Goal: Check status: Check status

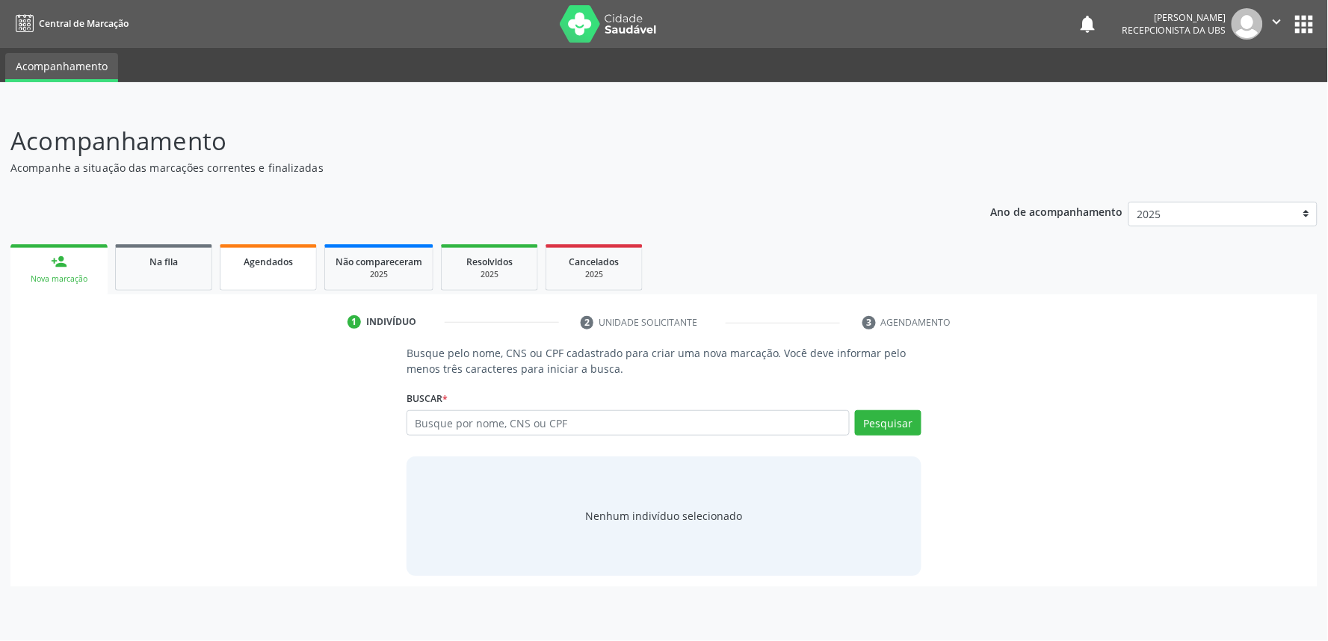
click at [289, 277] on link "Agendados" at bounding box center [268, 267] width 97 height 46
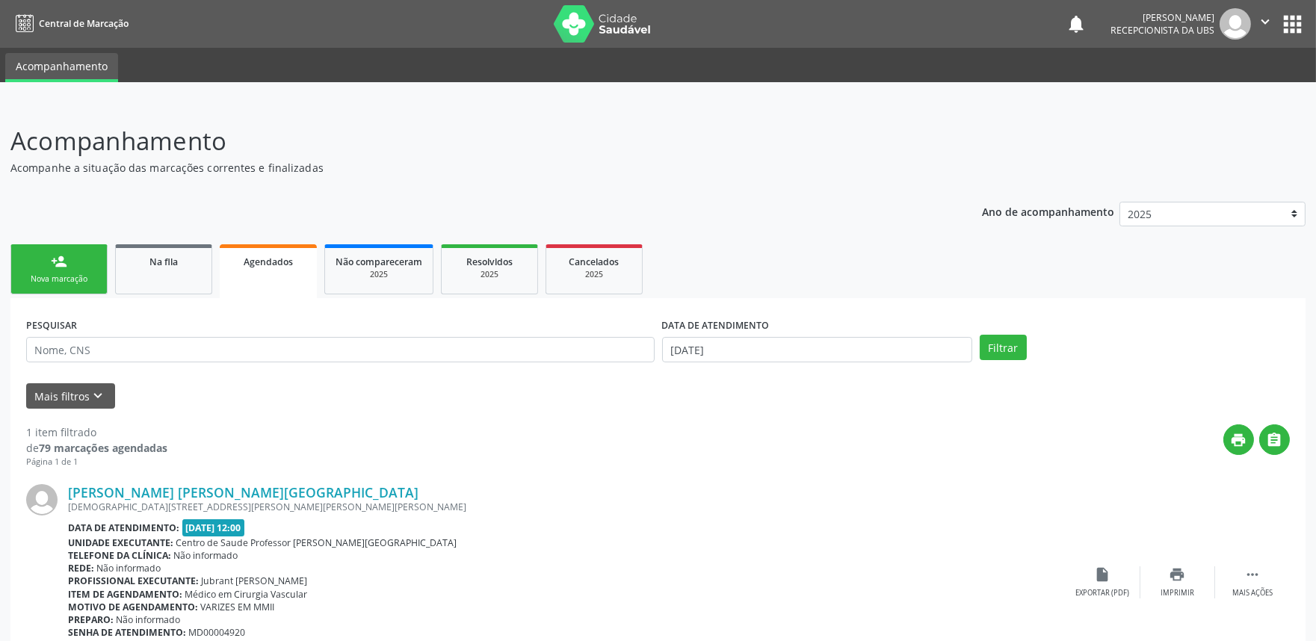
scroll to position [79, 0]
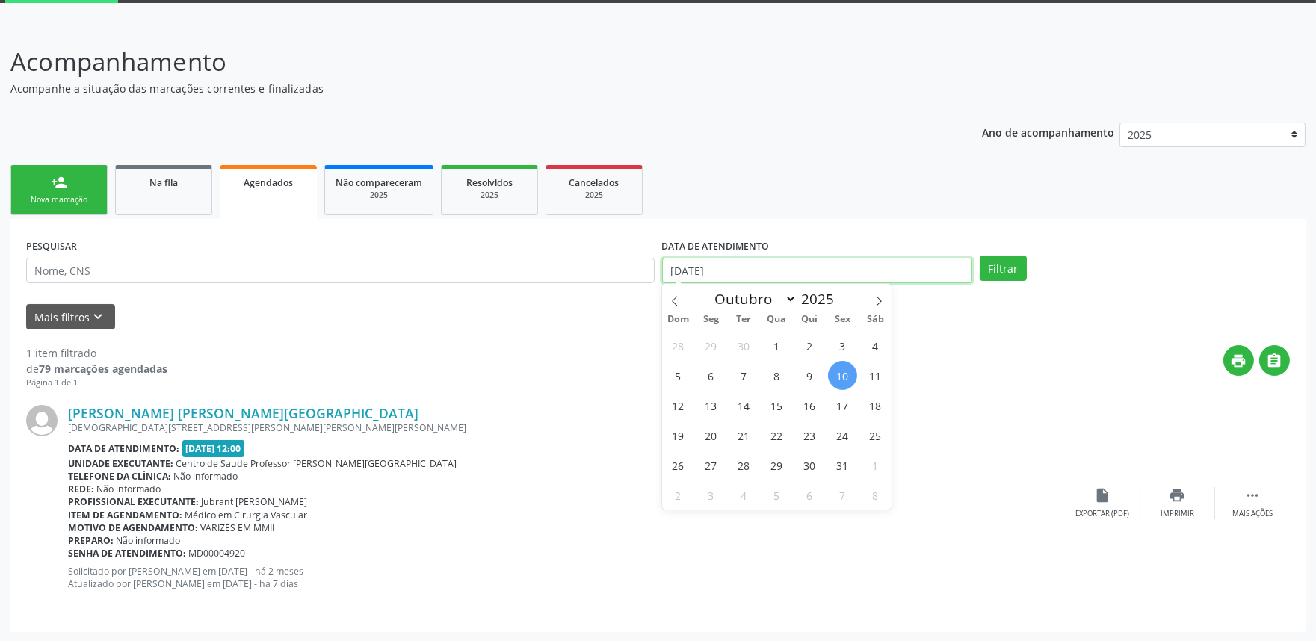
click at [775, 263] on input "[DATE]" at bounding box center [817, 270] width 310 height 25
click at [813, 374] on span "9" at bounding box center [809, 375] width 29 height 29
type input "09/10/2025"
click at [877, 304] on icon at bounding box center [879, 301] width 10 height 10
select select "10"
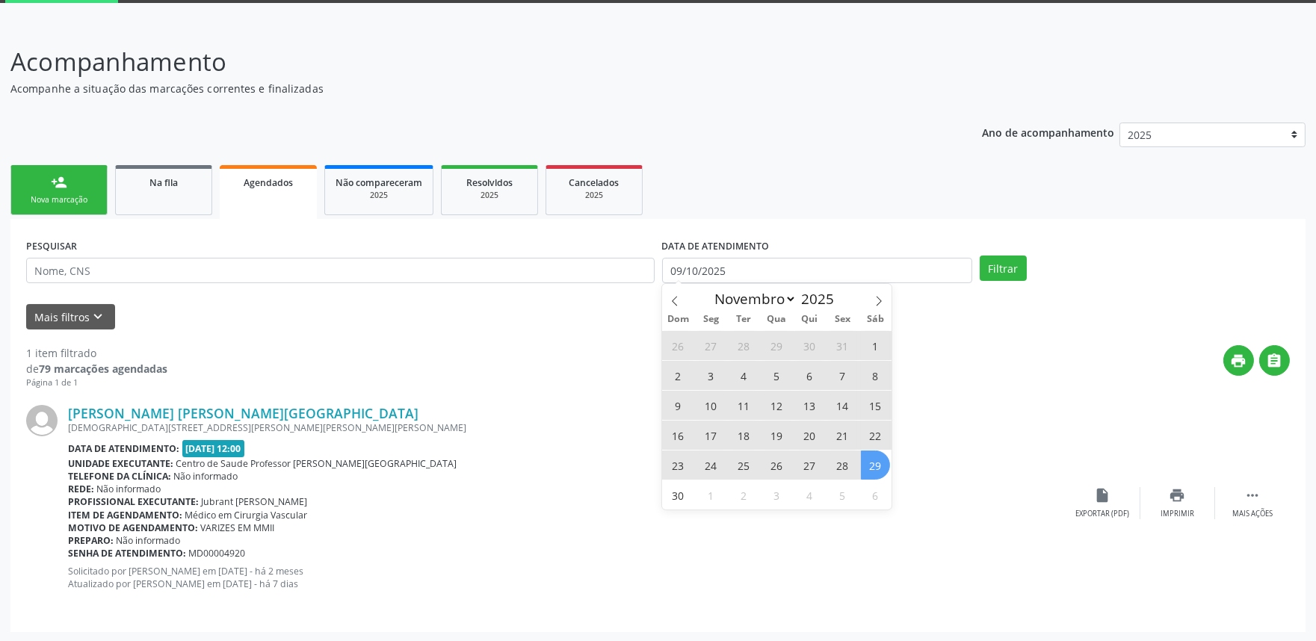
click at [872, 463] on span "29" at bounding box center [875, 465] width 29 height 29
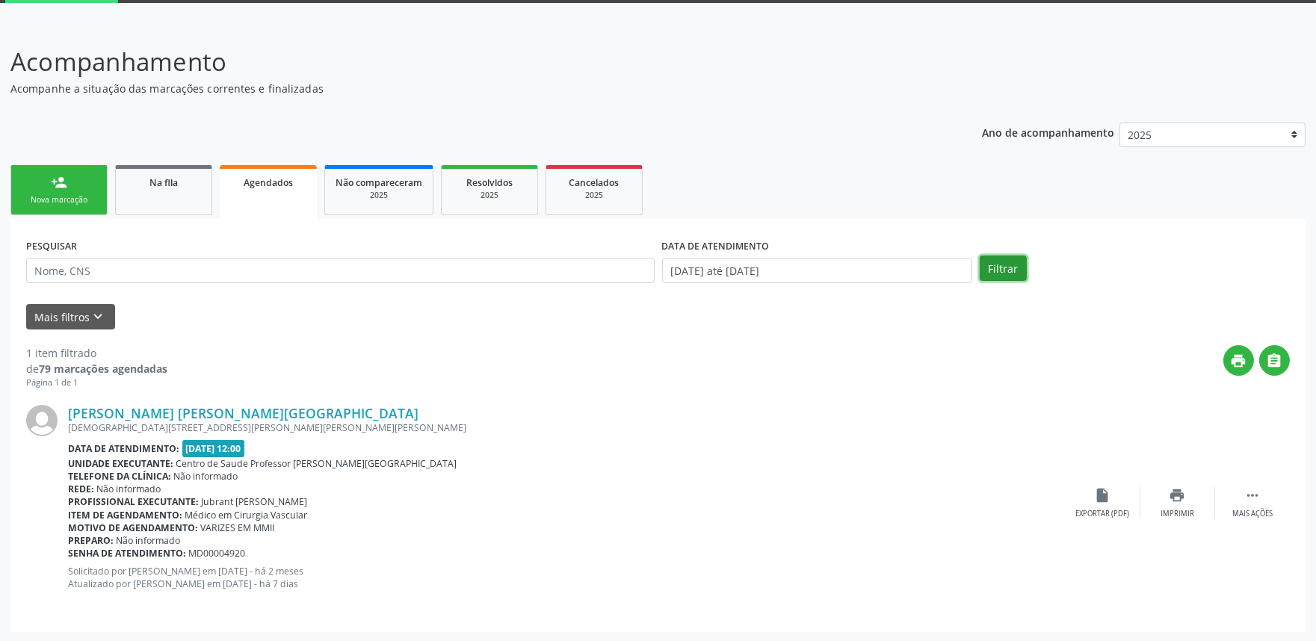
click at [988, 271] on button "Filtrar" at bounding box center [1003, 268] width 47 height 25
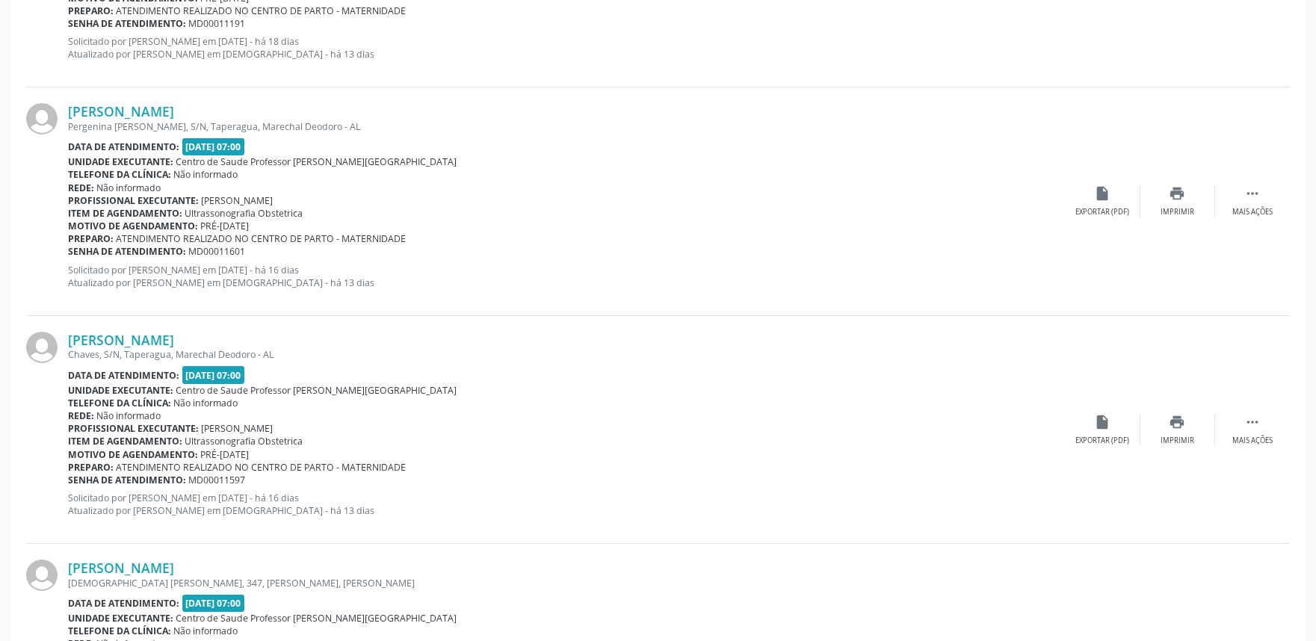
scroll to position [0, 0]
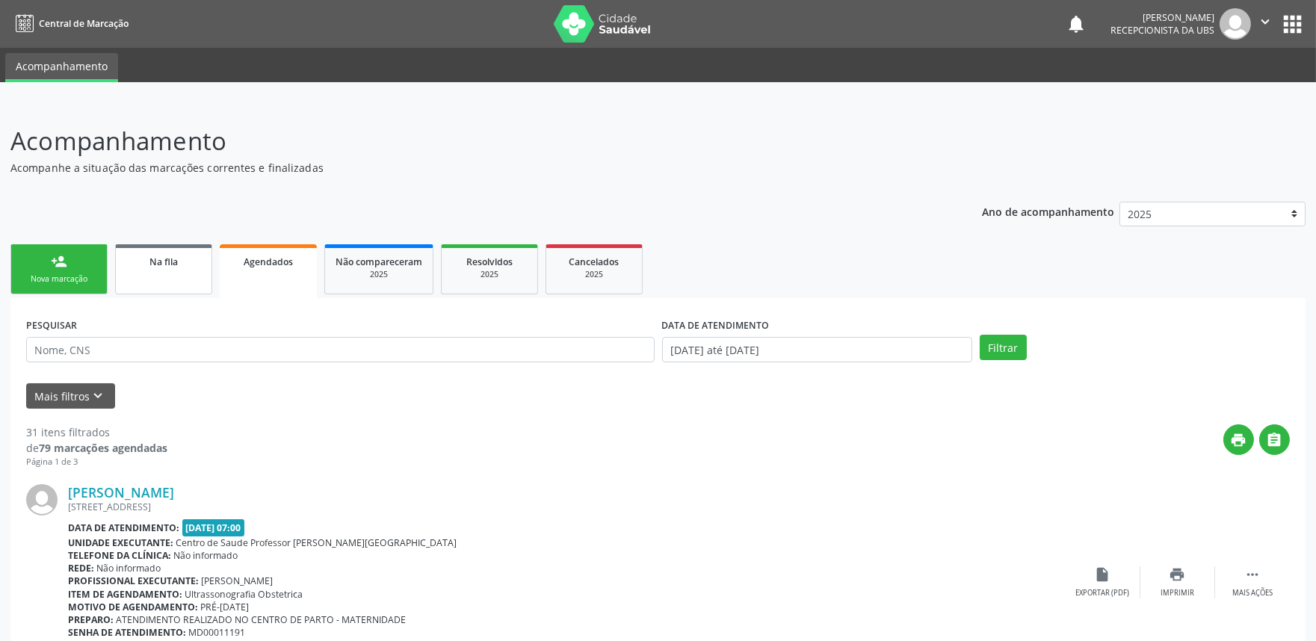
click at [175, 268] on link "Na fila" at bounding box center [163, 269] width 97 height 50
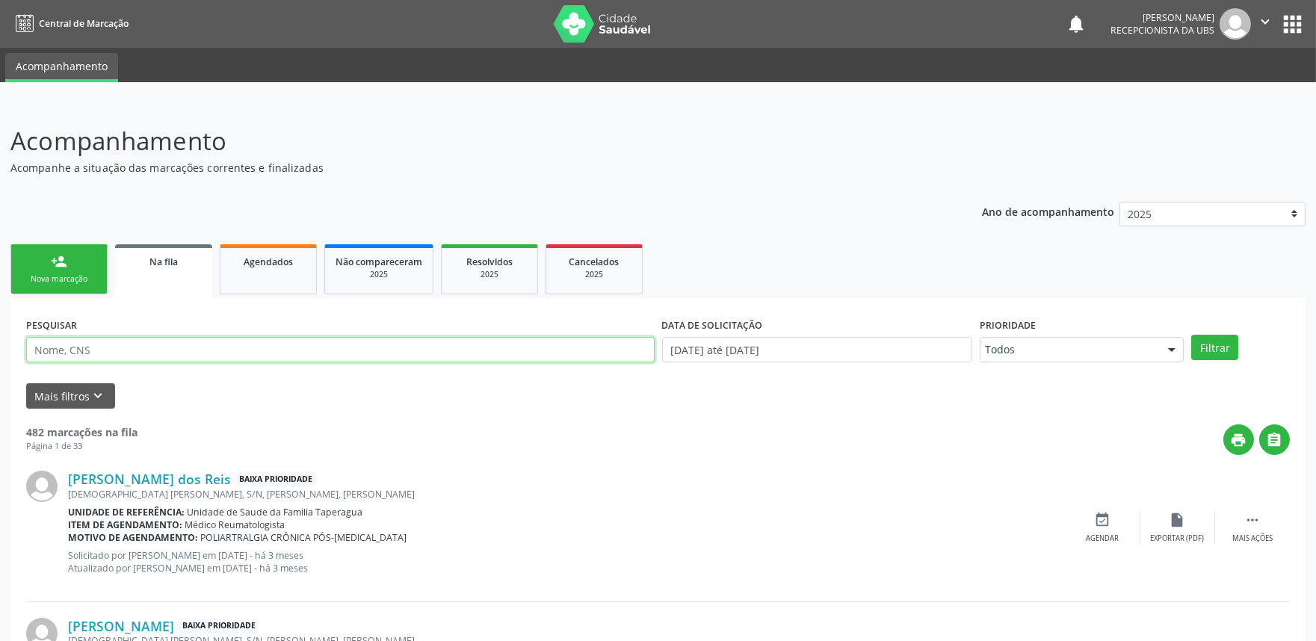
click at [209, 350] on input "text" at bounding box center [340, 349] width 629 height 25
paste input "707602296935792"
type input "707602296935792"
click at [1184, 335] on button "Filtrar" at bounding box center [1215, 347] width 47 height 25
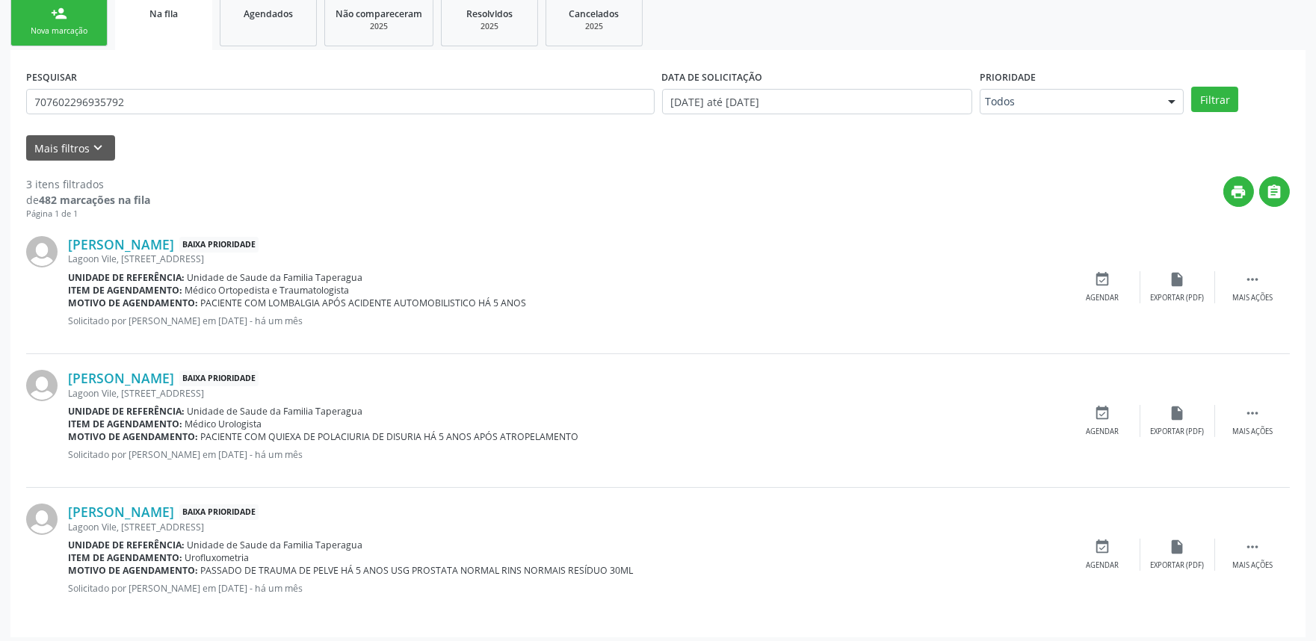
scroll to position [253, 0]
